Goal: Information Seeking & Learning: Learn about a topic

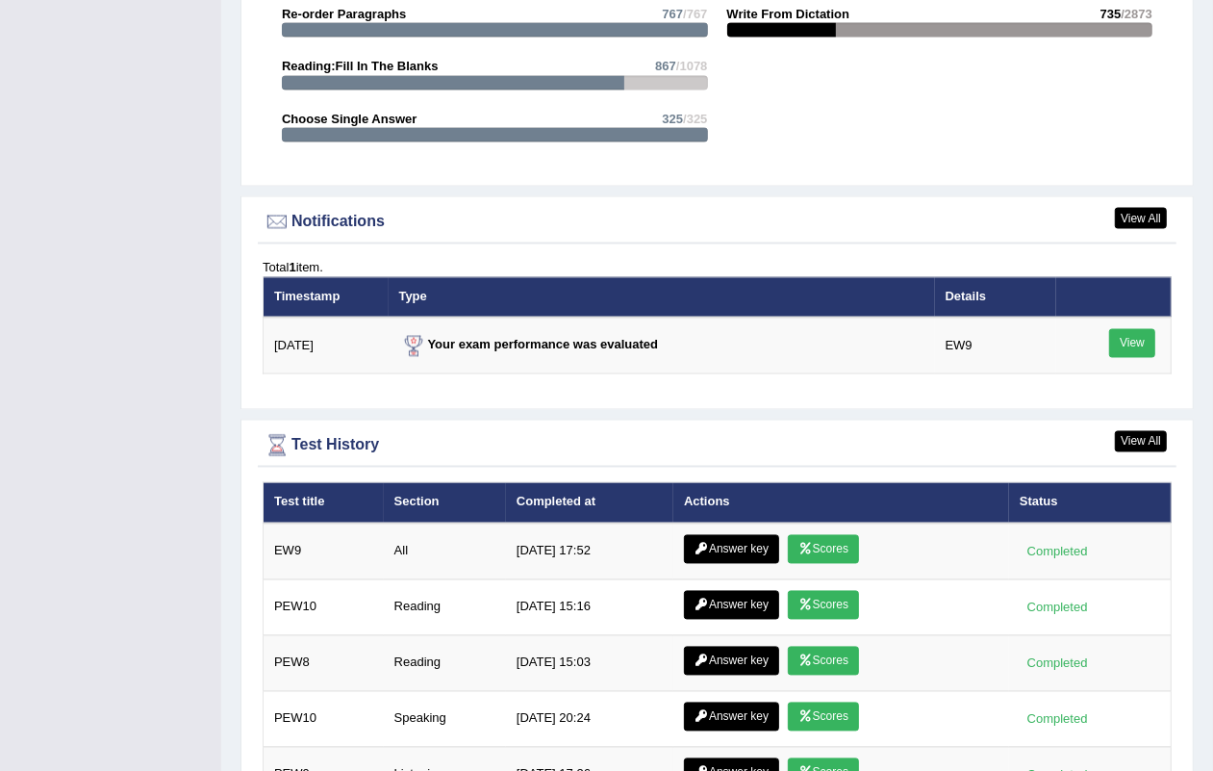
scroll to position [2446, 0]
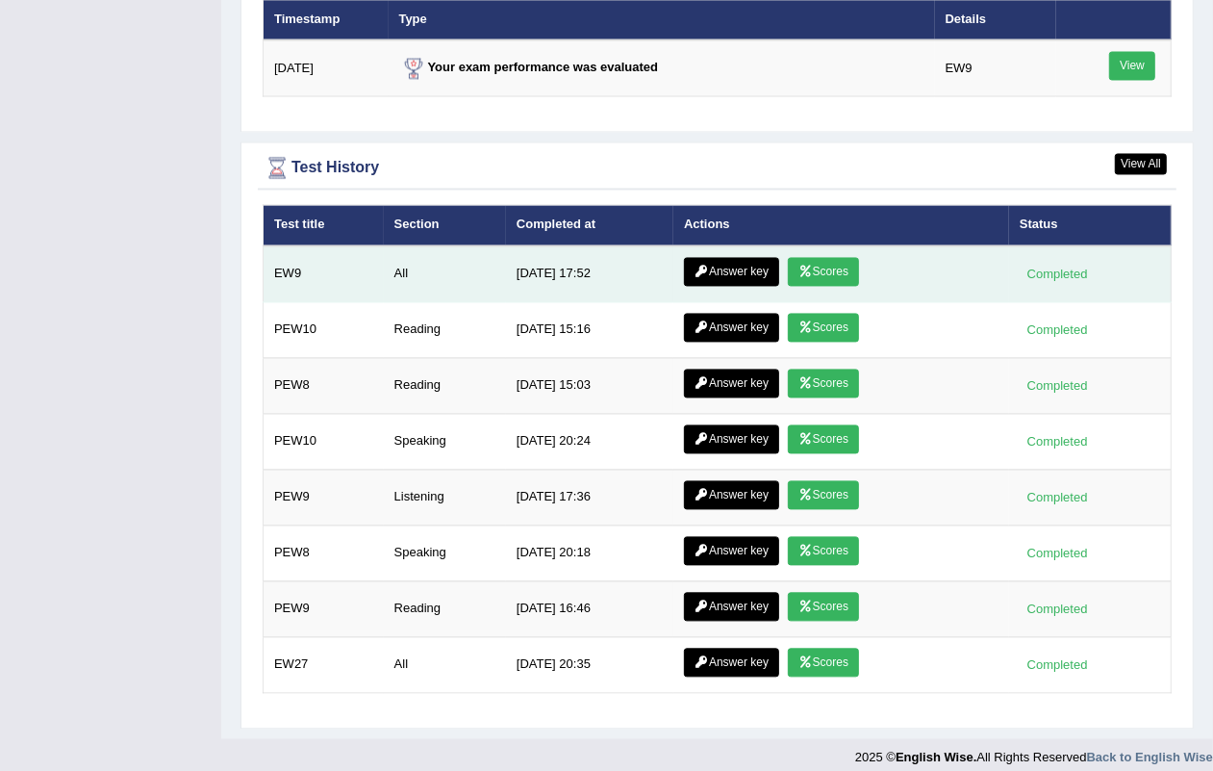
click at [738, 257] on link "Answer key" at bounding box center [731, 271] width 95 height 29
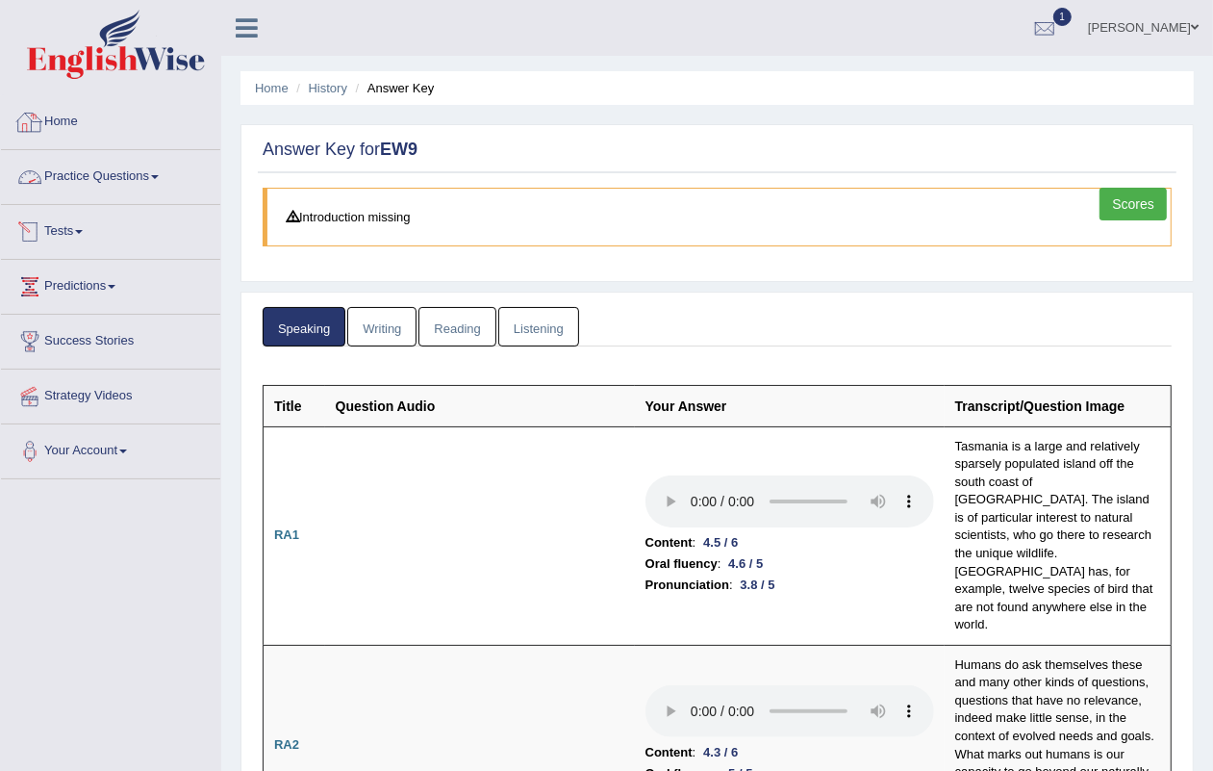
click at [87, 125] on link "Home" at bounding box center [110, 119] width 219 height 48
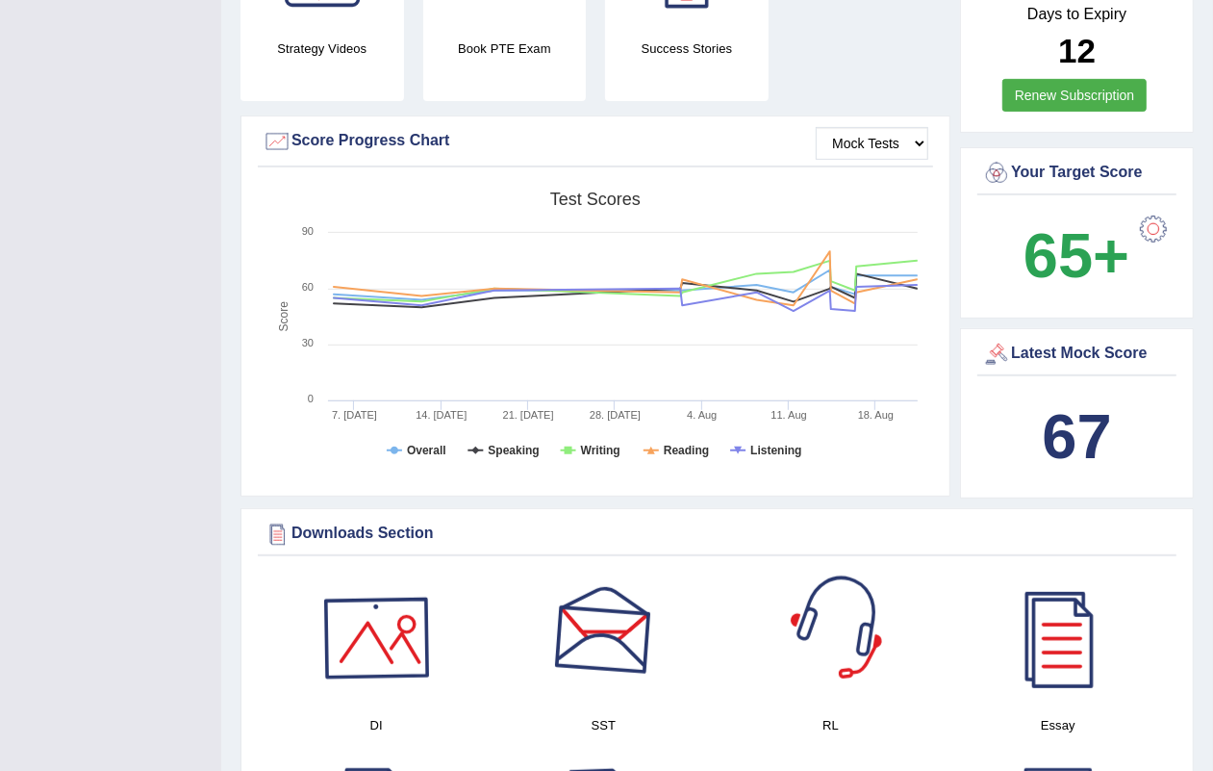
click at [358, 623] on div at bounding box center [376, 638] width 135 height 135
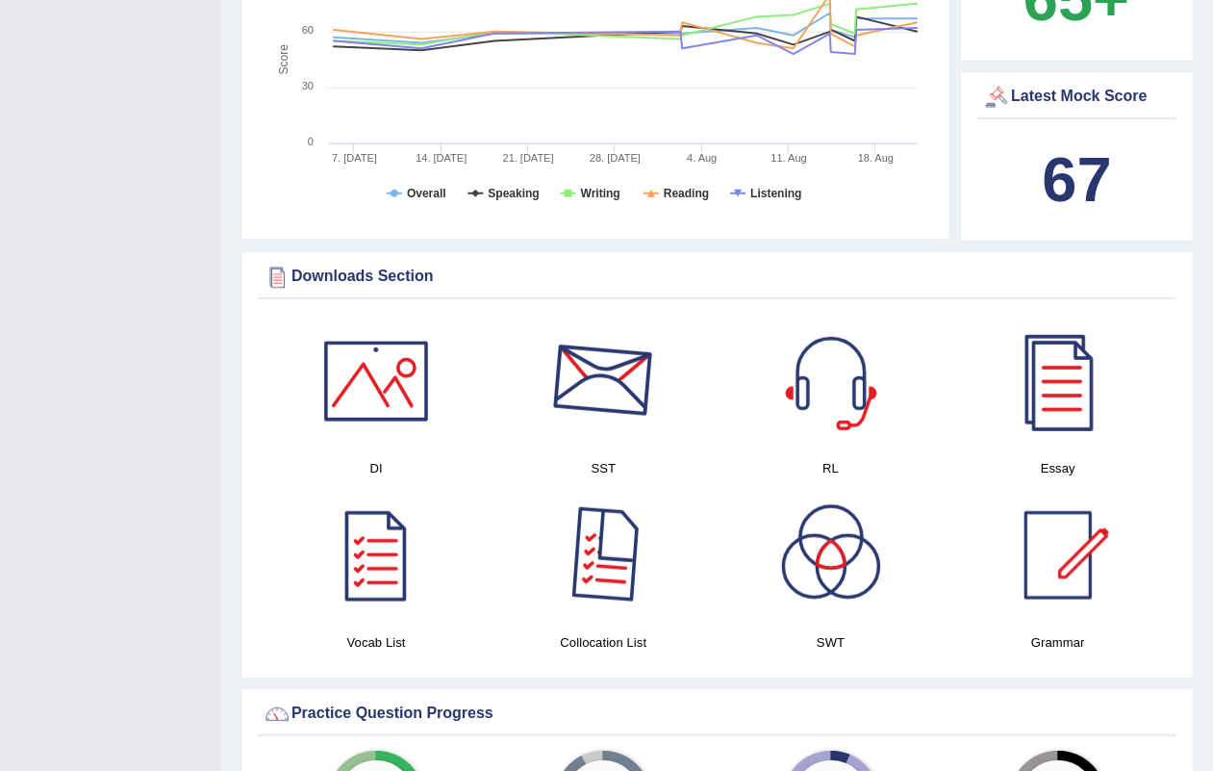
scroll to position [361, 0]
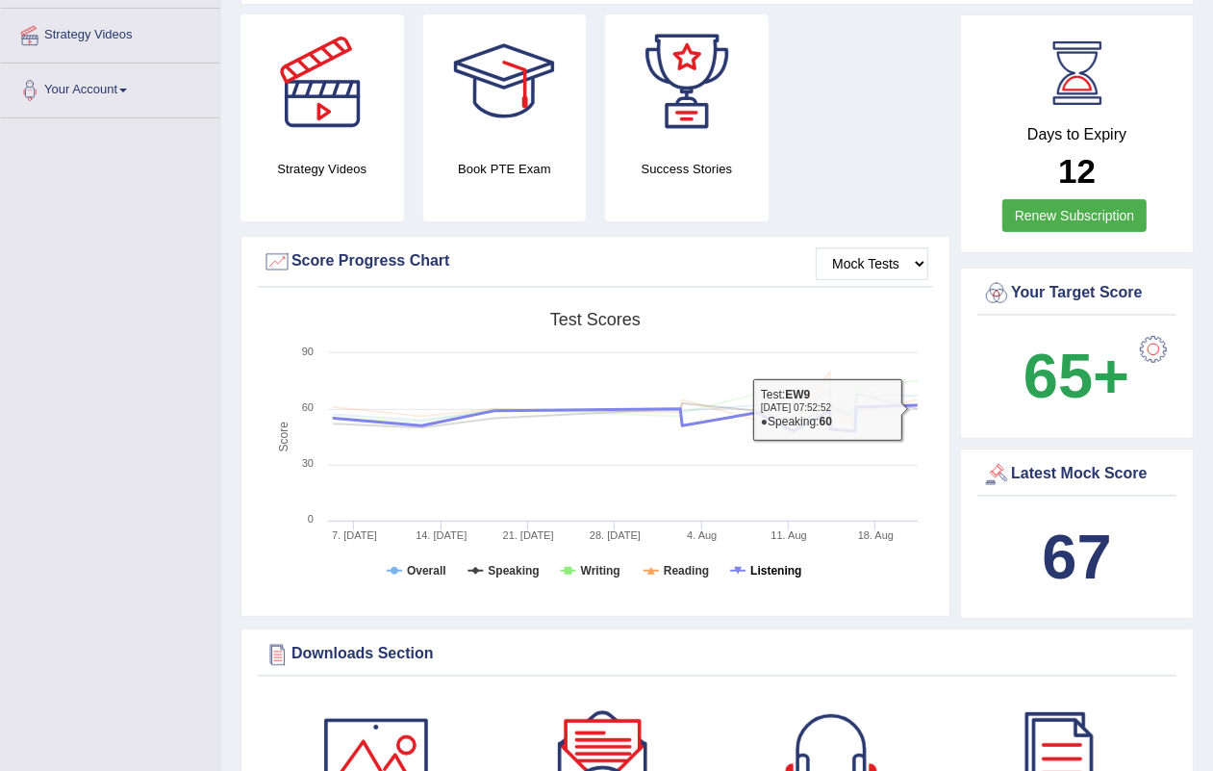
click at [760, 564] on tspan "Listening" at bounding box center [776, 570] width 51 height 13
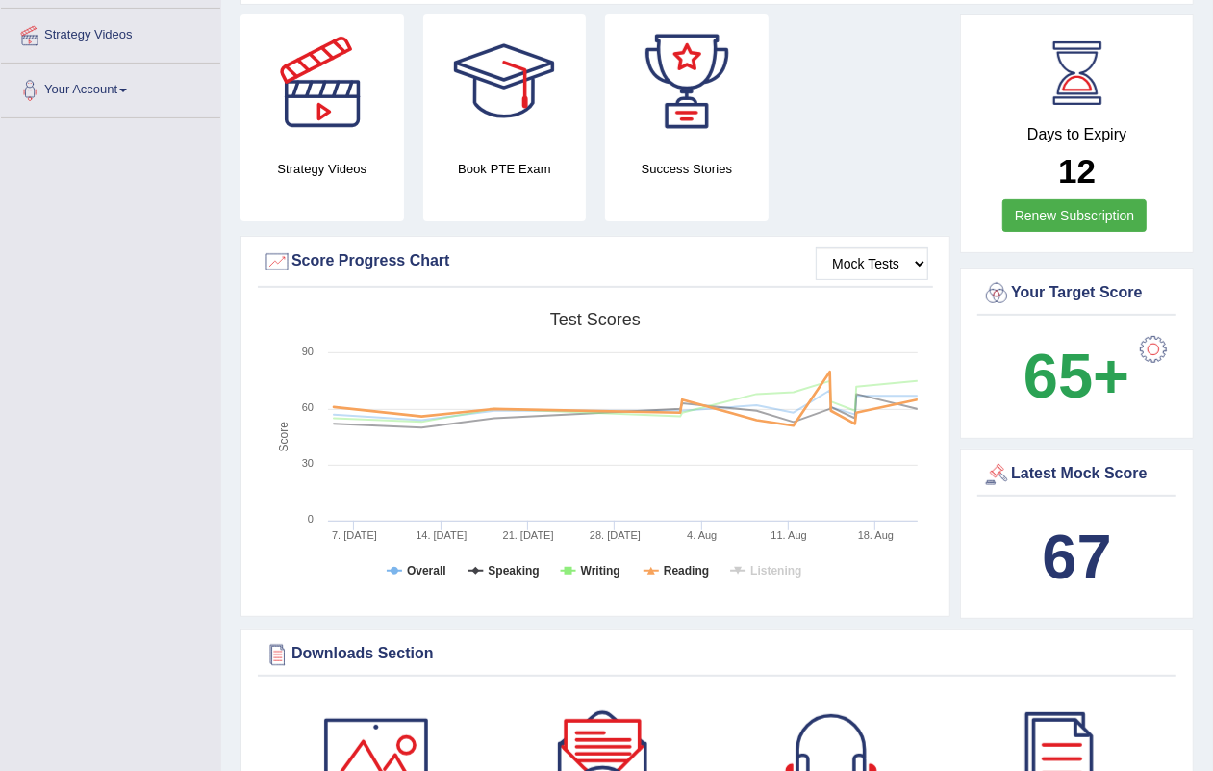
click at [662, 551] on rect at bounding box center [595, 451] width 665 height 298
click at [664, 564] on tspan "Reading" at bounding box center [686, 570] width 45 height 13
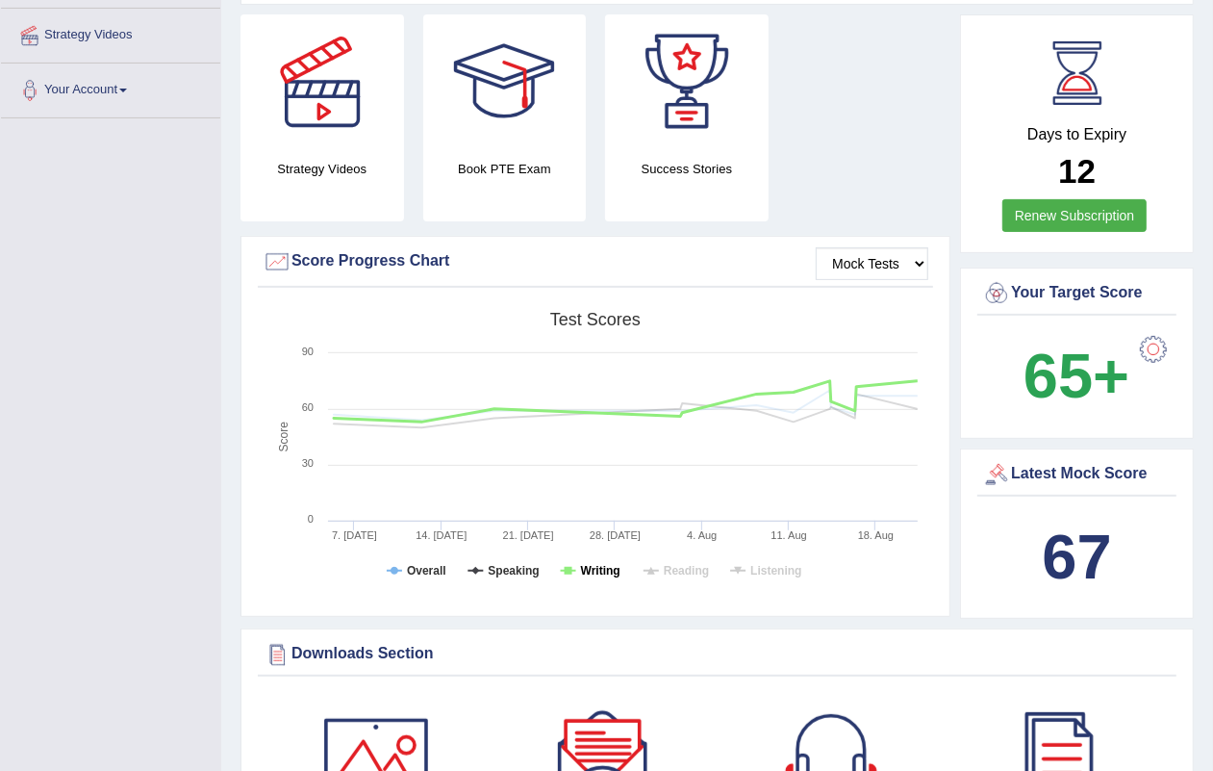
click at [606, 564] on tspan "Writing" at bounding box center [600, 570] width 39 height 13
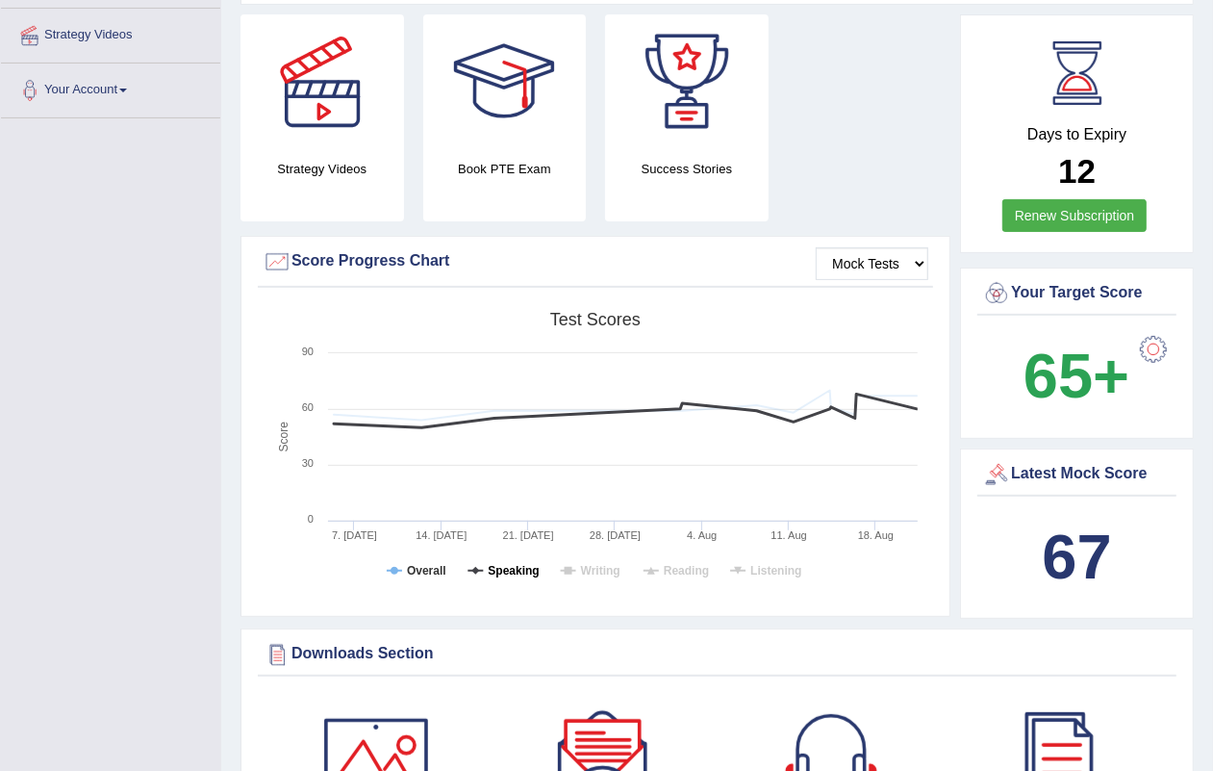
click at [500, 564] on tspan "Speaking" at bounding box center [513, 570] width 51 height 13
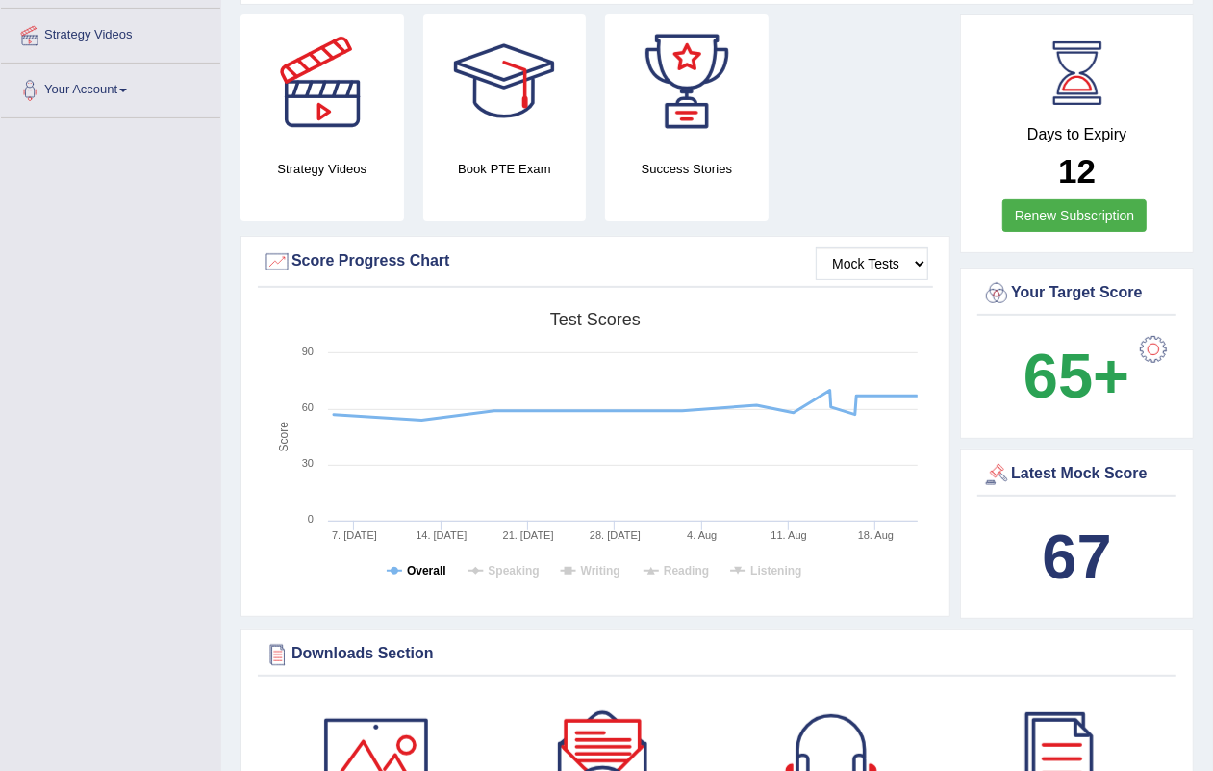
click at [433, 564] on tspan "Overall" at bounding box center [426, 570] width 39 height 13
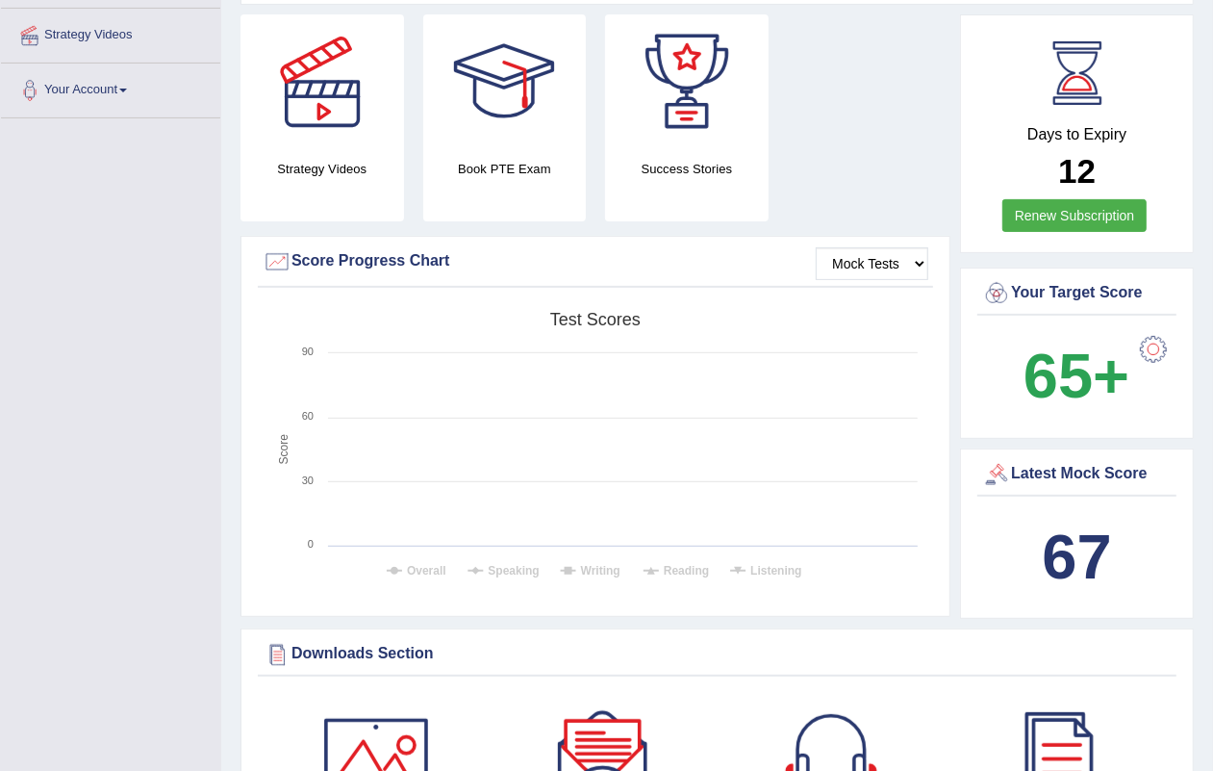
click at [433, 564] on tspan "Overall" at bounding box center [426, 570] width 39 height 13
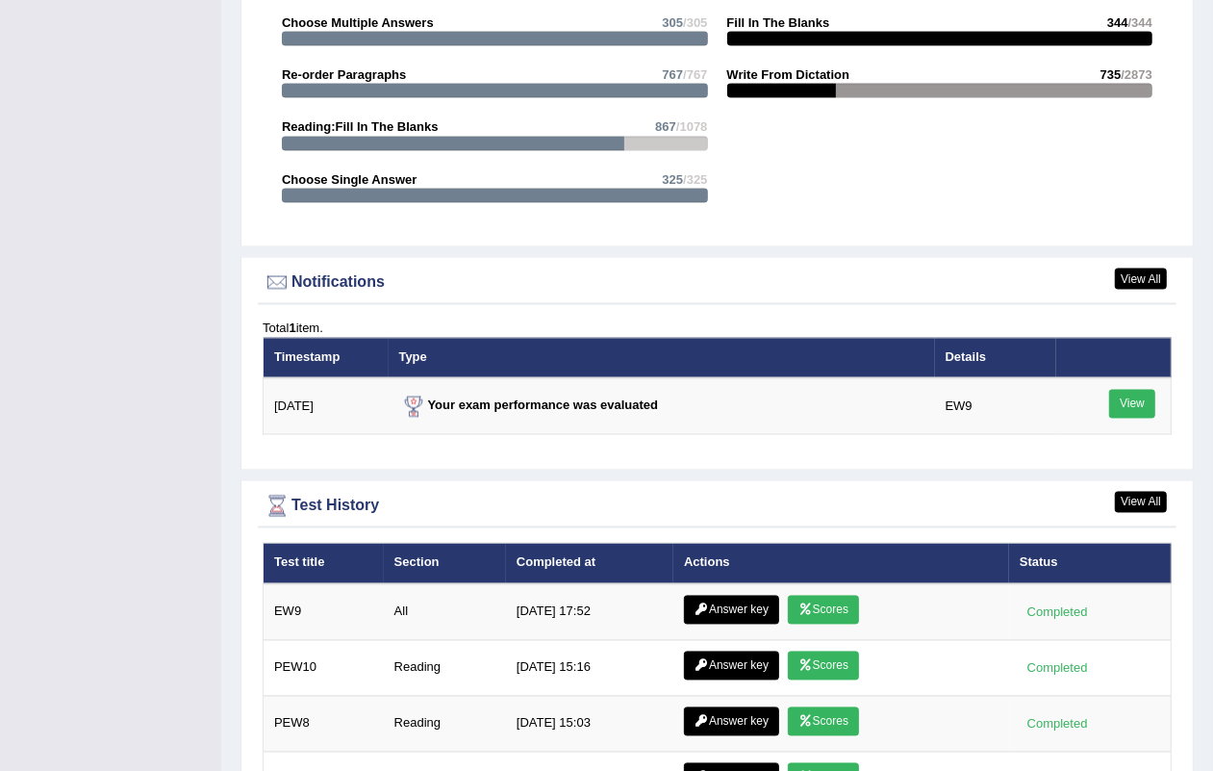
scroll to position [2446, 0]
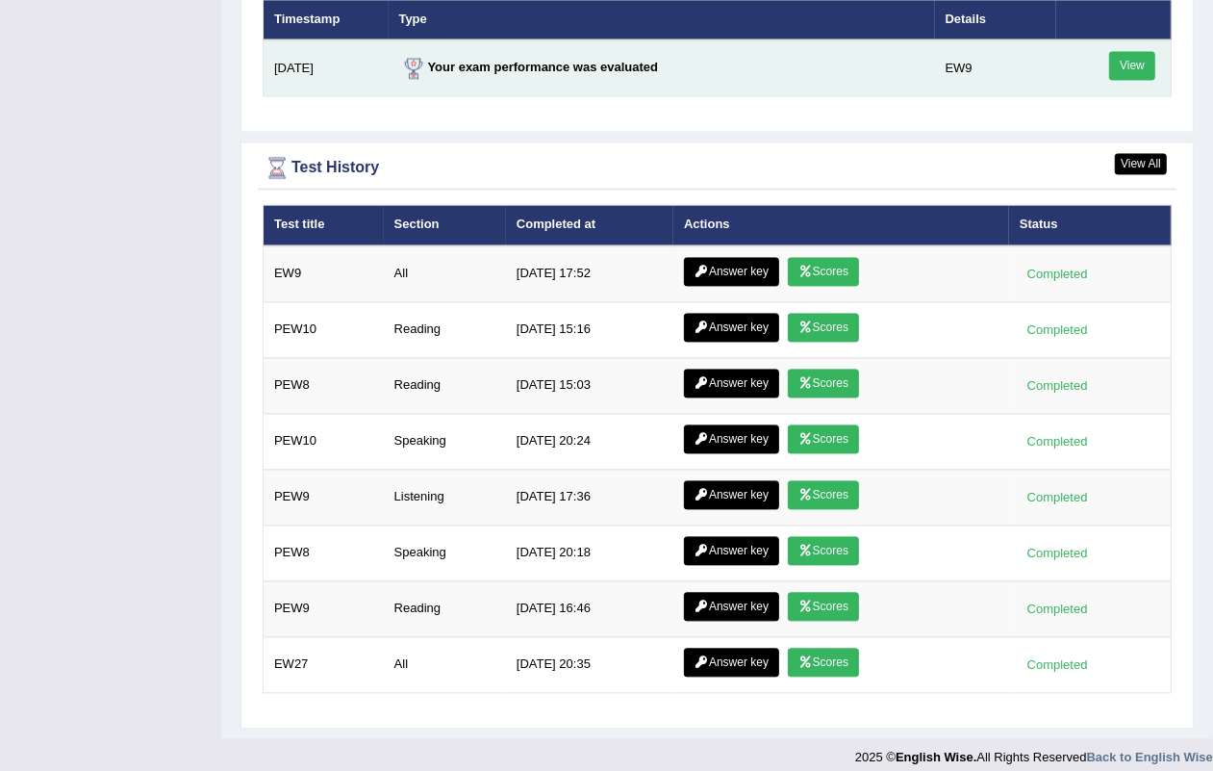
click at [1138, 51] on link "View" at bounding box center [1132, 65] width 46 height 29
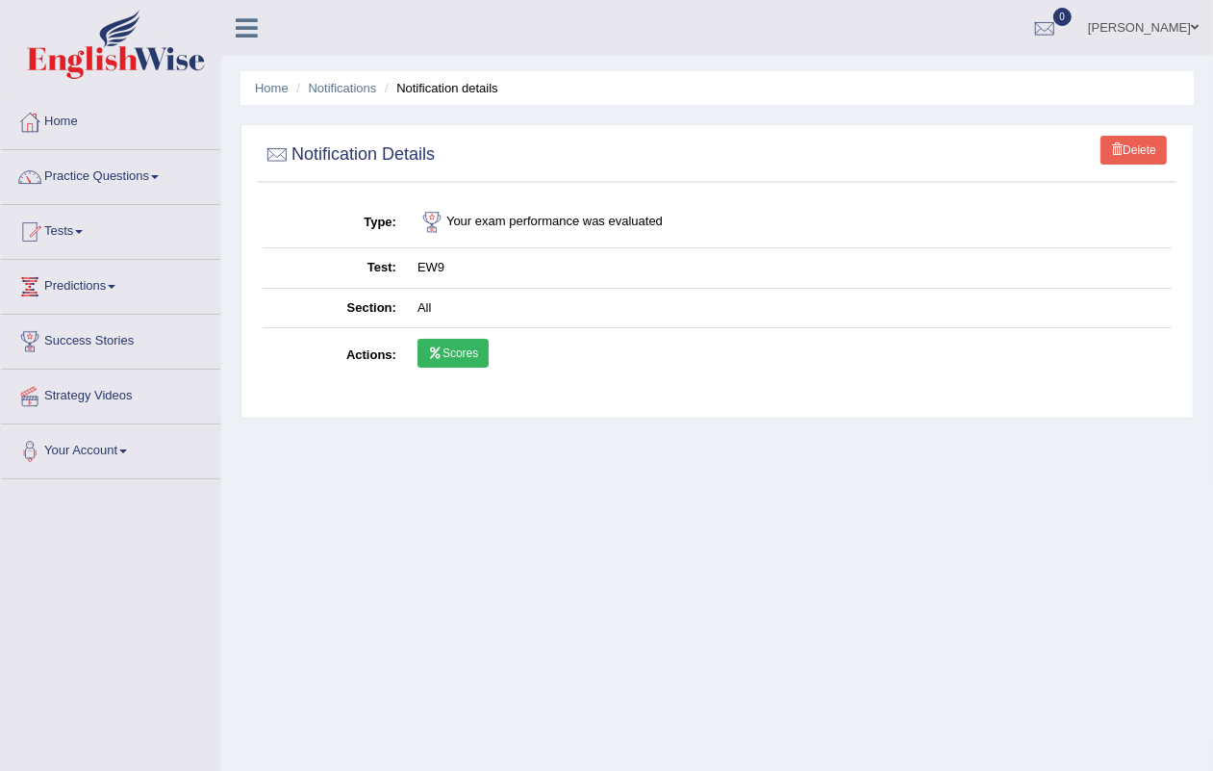
click at [1116, 154] on span at bounding box center [1117, 149] width 12 height 12
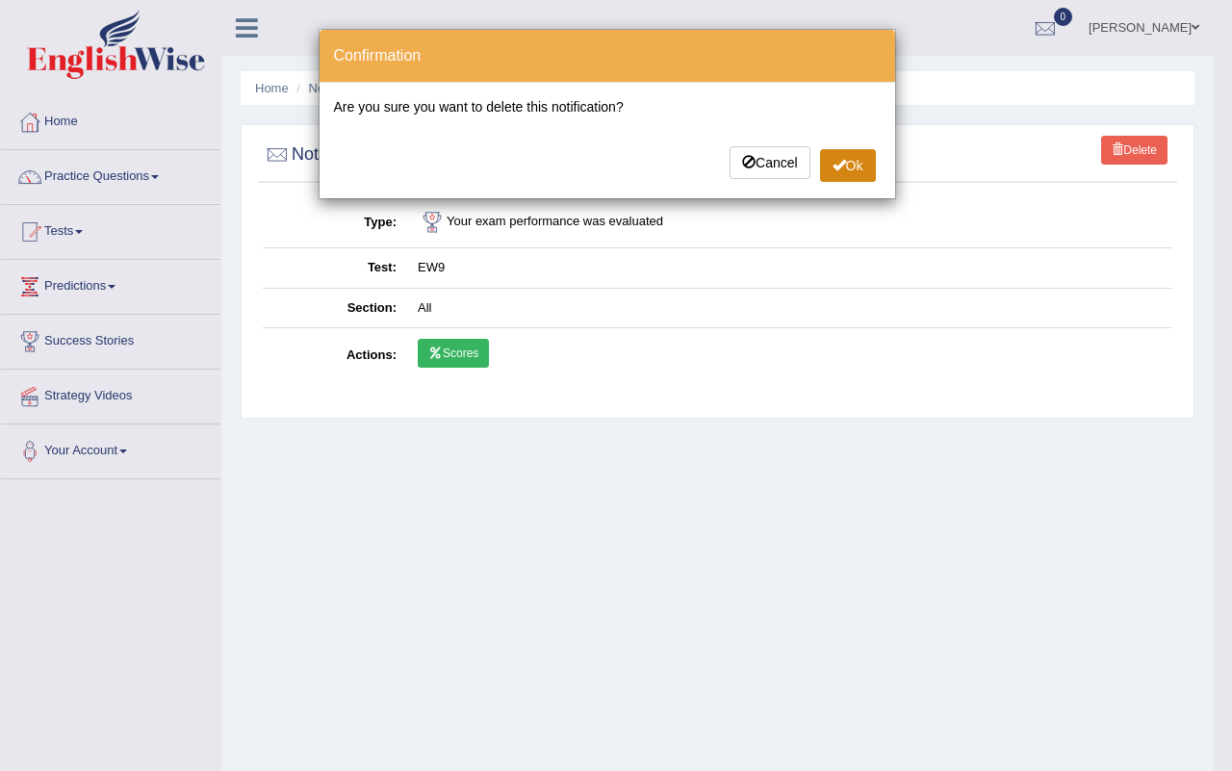
click at [859, 169] on button "Ok" at bounding box center [848, 165] width 56 height 33
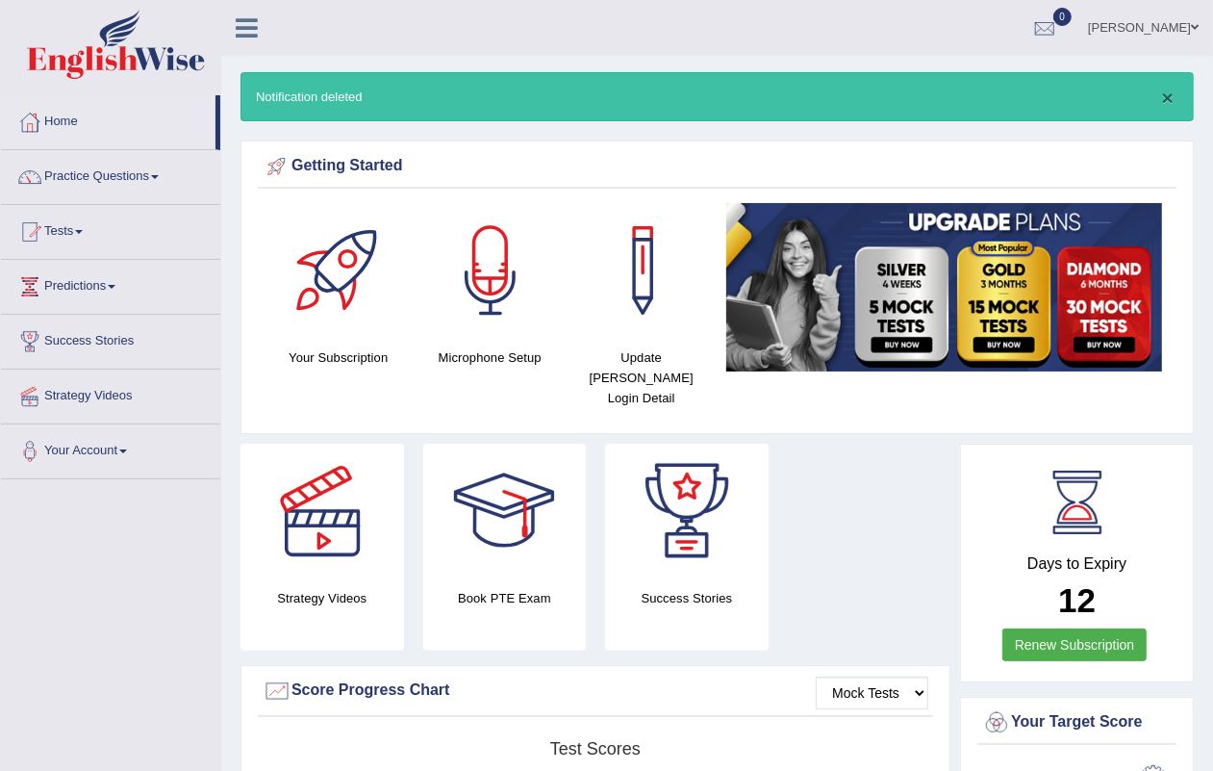
click at [1164, 96] on button "×" at bounding box center [1168, 98] width 12 height 20
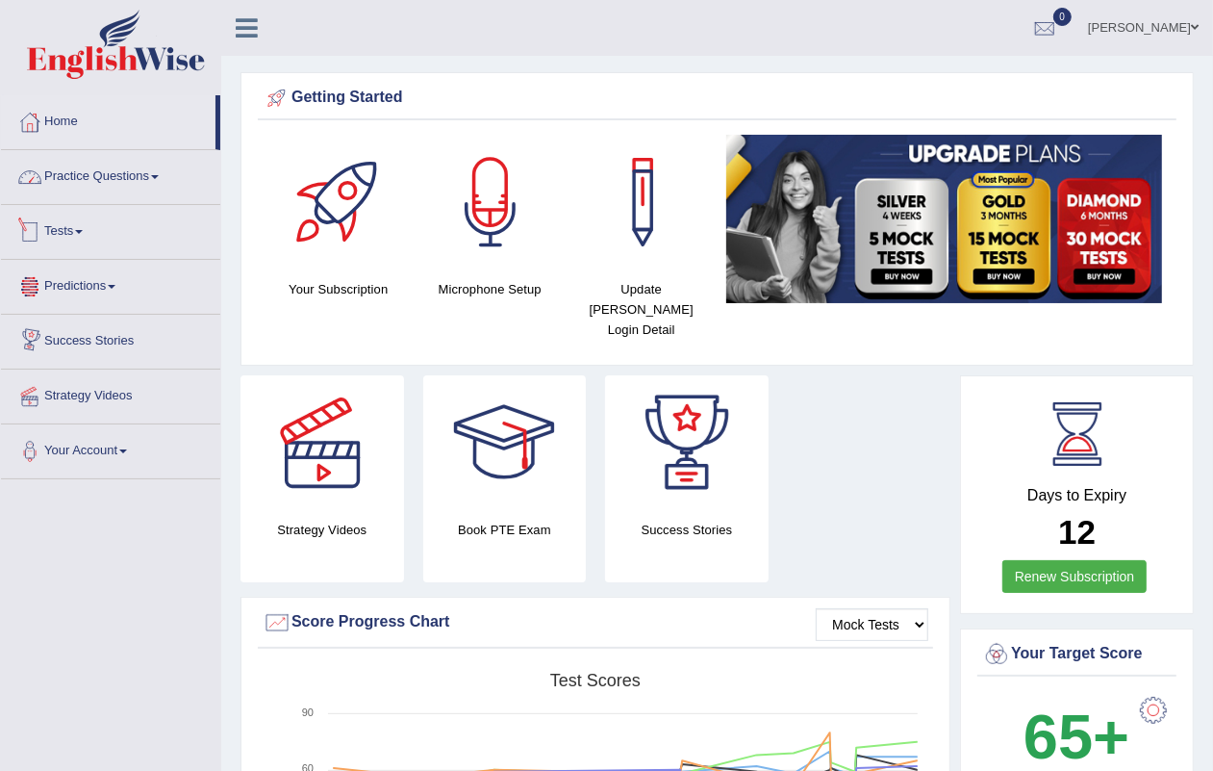
click at [74, 179] on link "Practice Questions" at bounding box center [110, 174] width 219 height 48
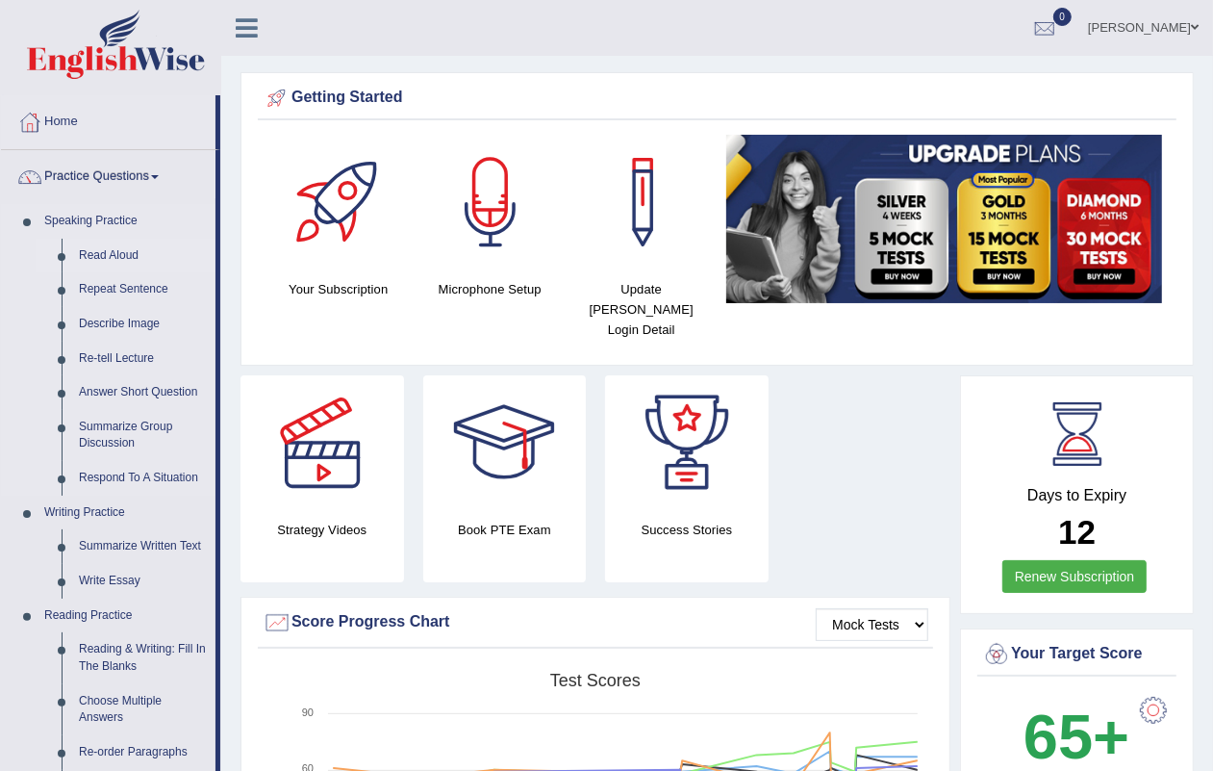
click at [107, 255] on link "Read Aloud" at bounding box center [142, 256] width 145 height 35
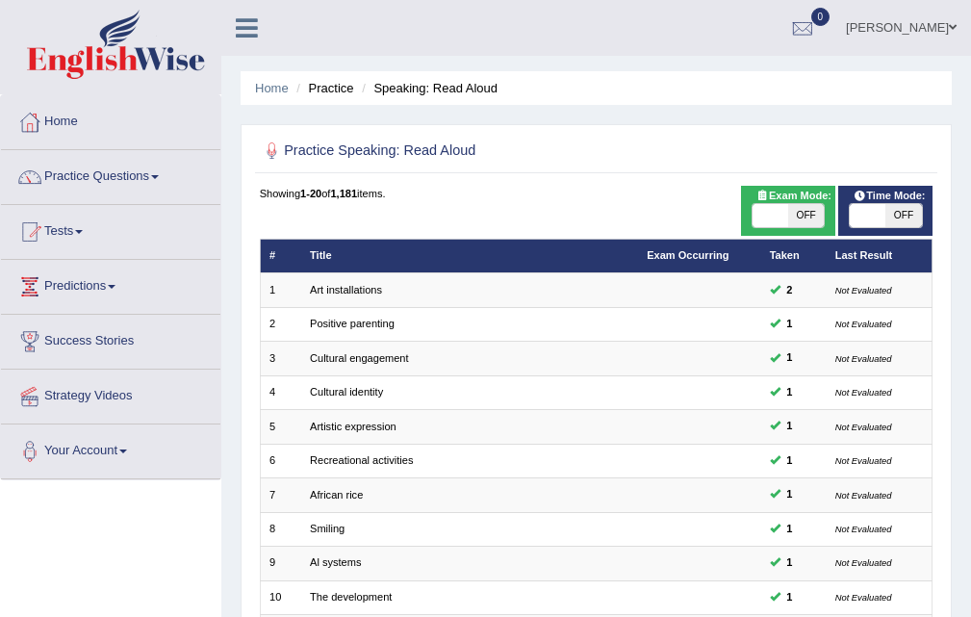
drag, startPoint x: 1215, startPoint y: 2, endPoint x: 110, endPoint y: 574, distance: 1245.1
click at [110, 574] on div "Toggle navigation Home Practice Questions Speaking Practice Read Aloud Repeat S…" at bounding box center [485, 551] width 971 height 1102
click at [96, 348] on link "Success Stories" at bounding box center [110, 339] width 219 height 48
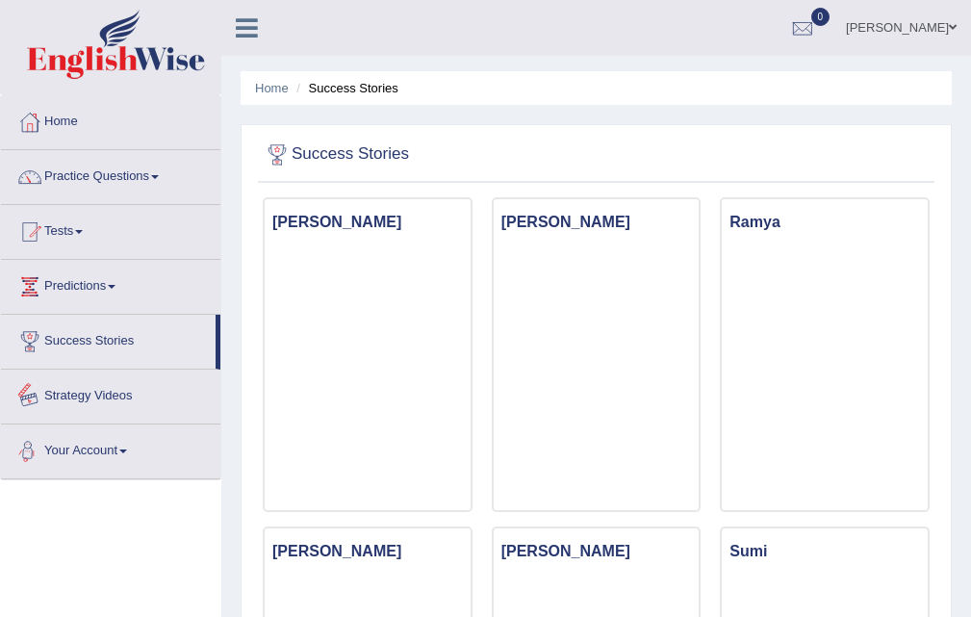
click at [93, 390] on link "Strategy Videos" at bounding box center [110, 394] width 219 height 48
